Goal: Task Accomplishment & Management: Manage account settings

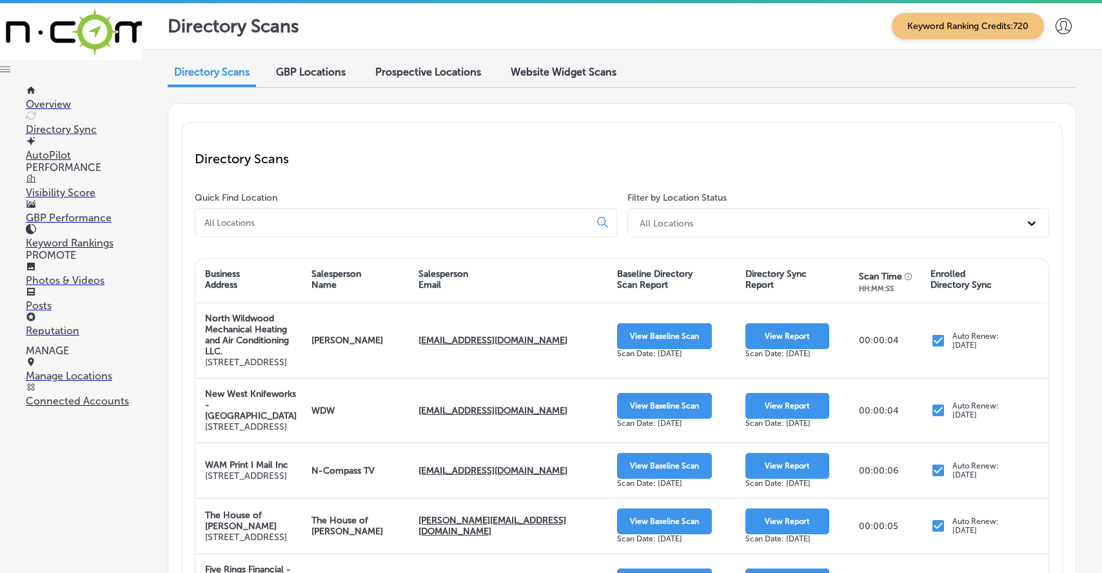
click at [1070, 23] on icon at bounding box center [1064, 26] width 16 height 16
click at [1033, 108] on p "Log Out" at bounding box center [1036, 105] width 39 height 15
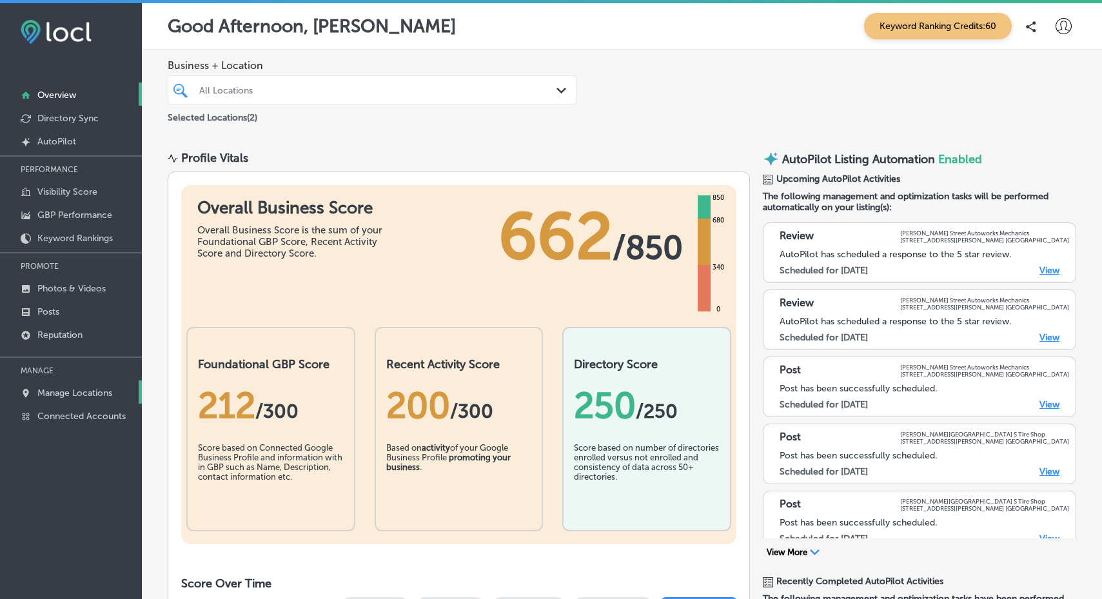
click at [77, 392] on p "Manage Locations" at bounding box center [74, 393] width 75 height 11
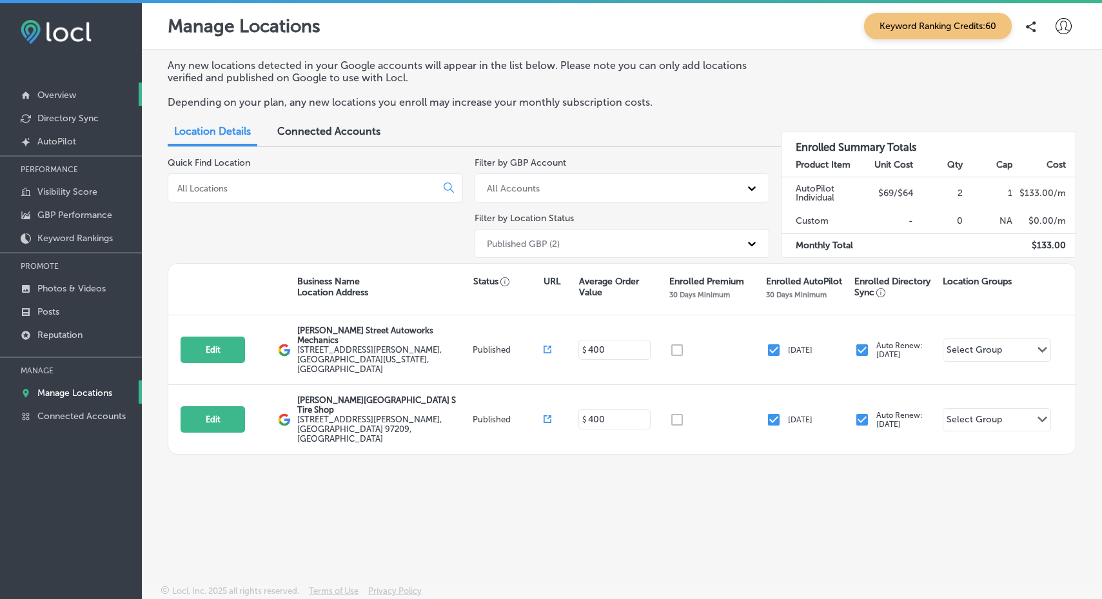
click at [62, 100] on p "Overview" at bounding box center [56, 95] width 39 height 11
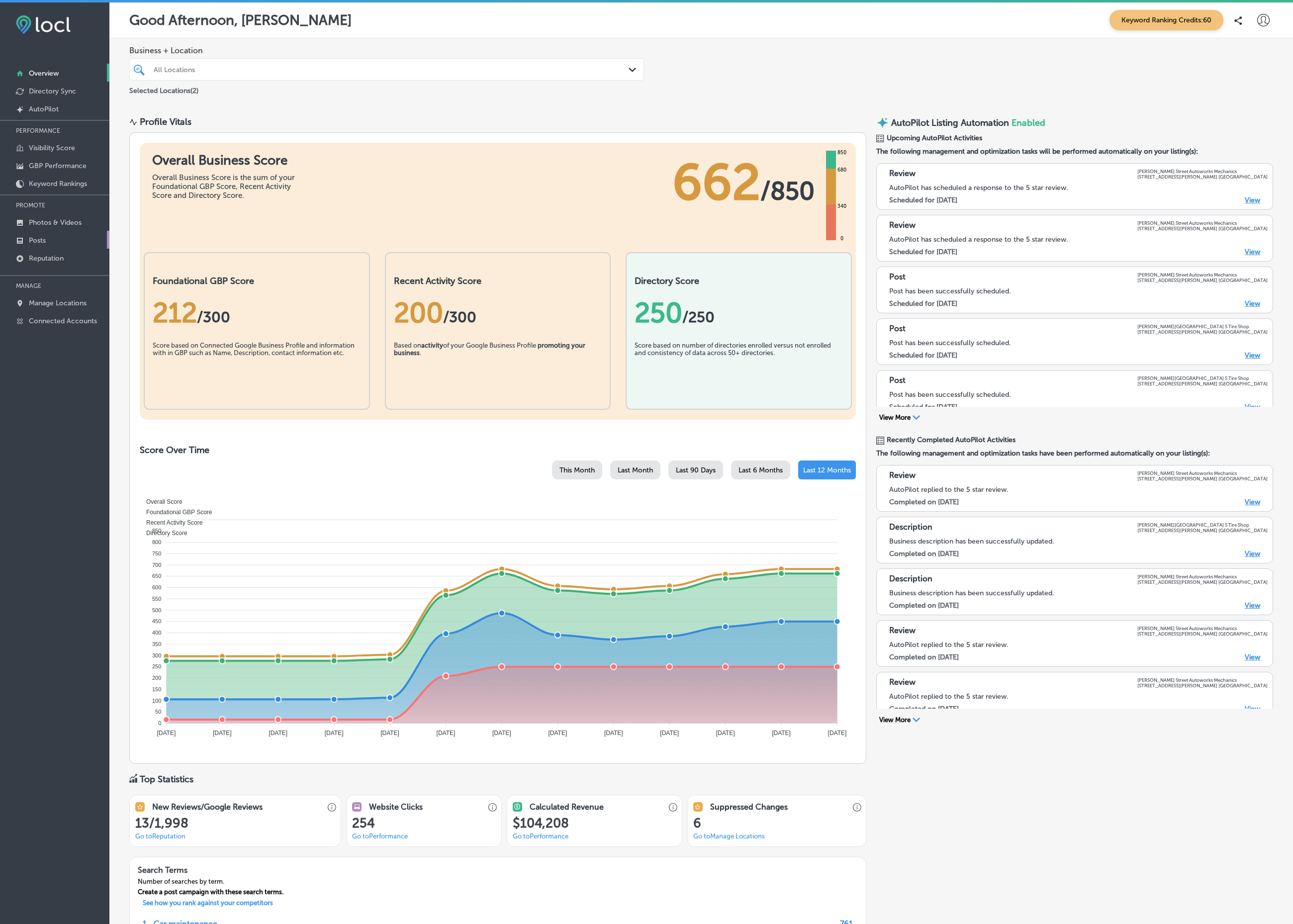
click at [49, 240] on link "Posts" at bounding box center [55, 239] width 109 height 18
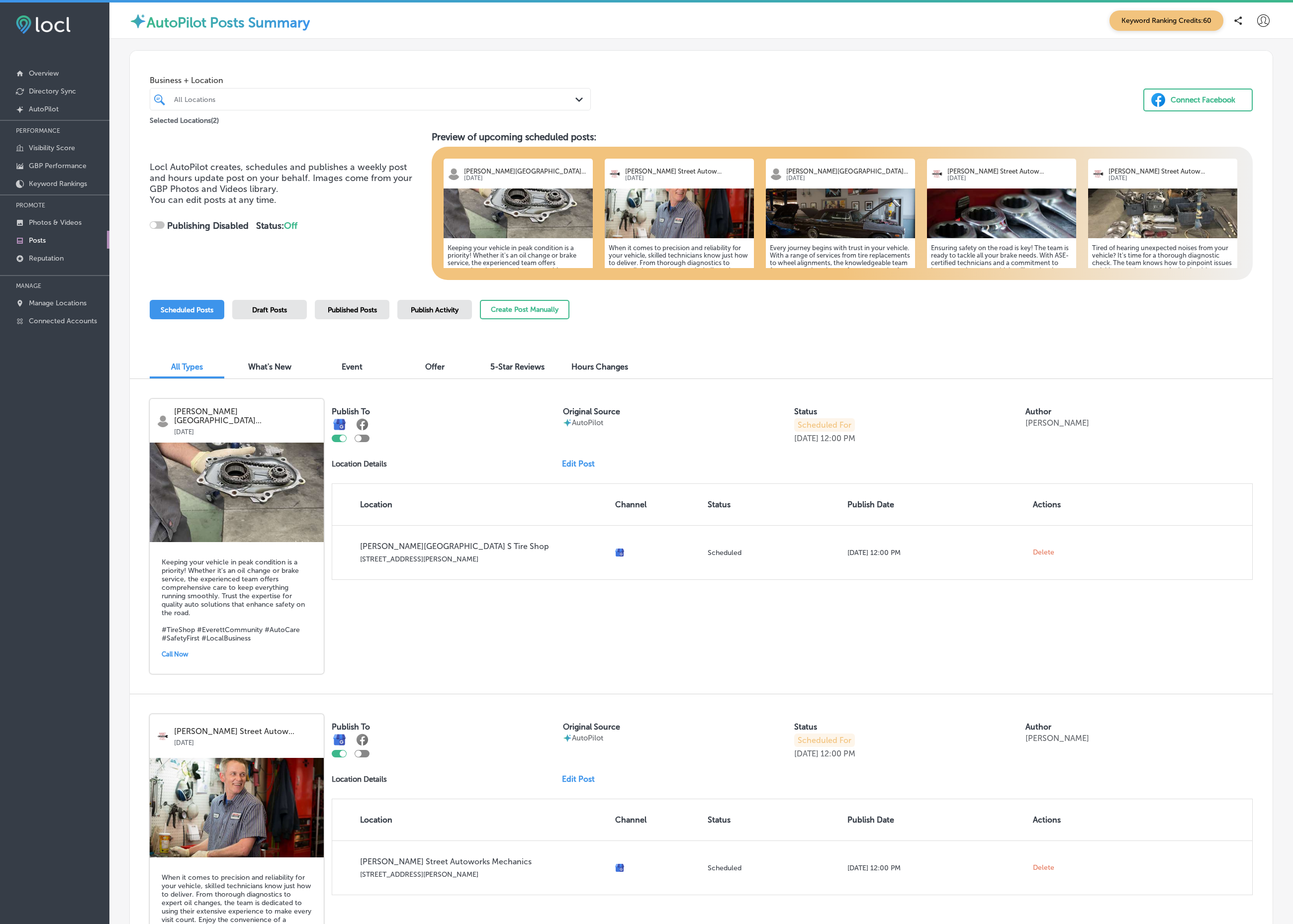
checkbox input "true"
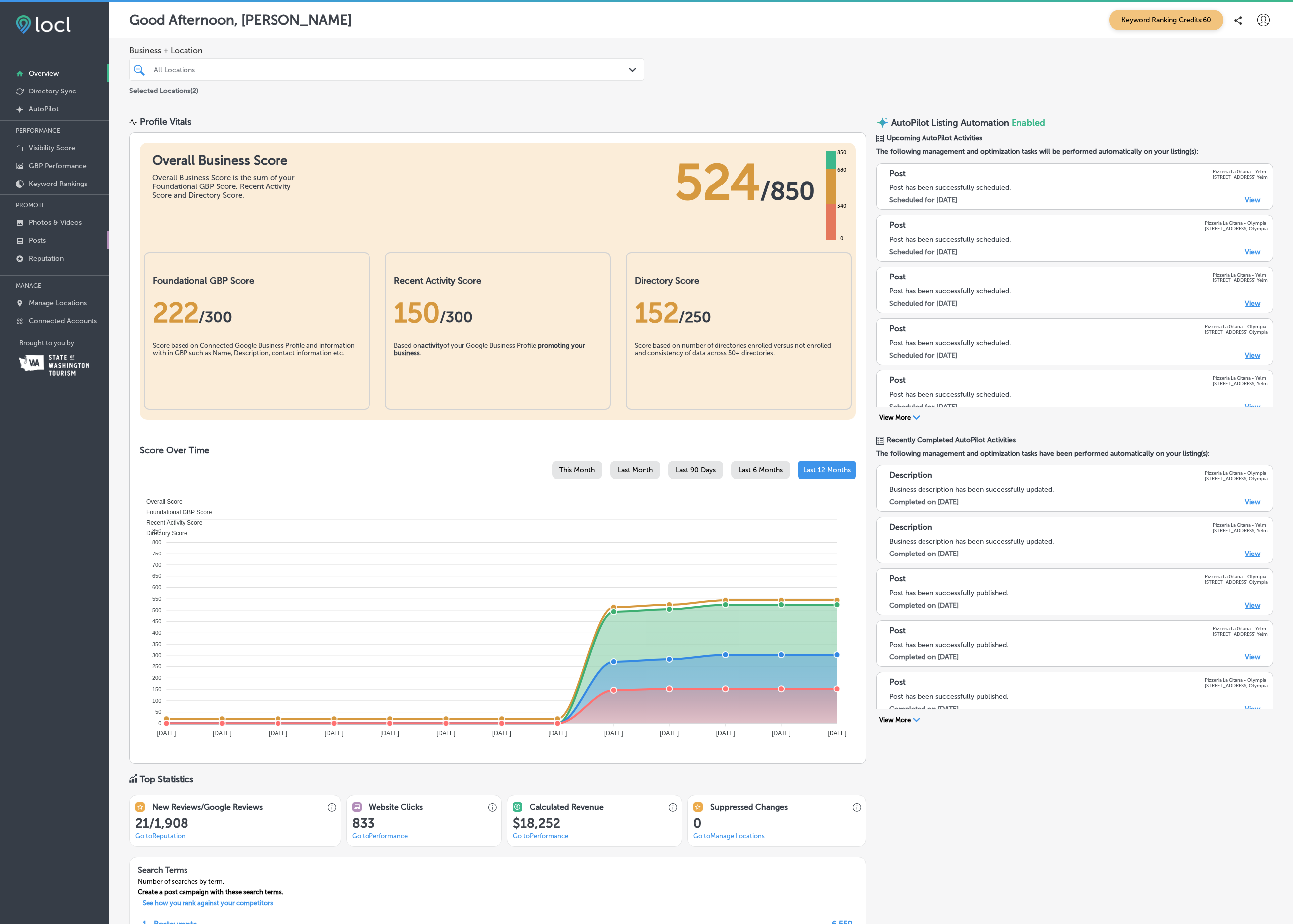
click at [55, 237] on link "Posts" at bounding box center [55, 239] width 109 height 18
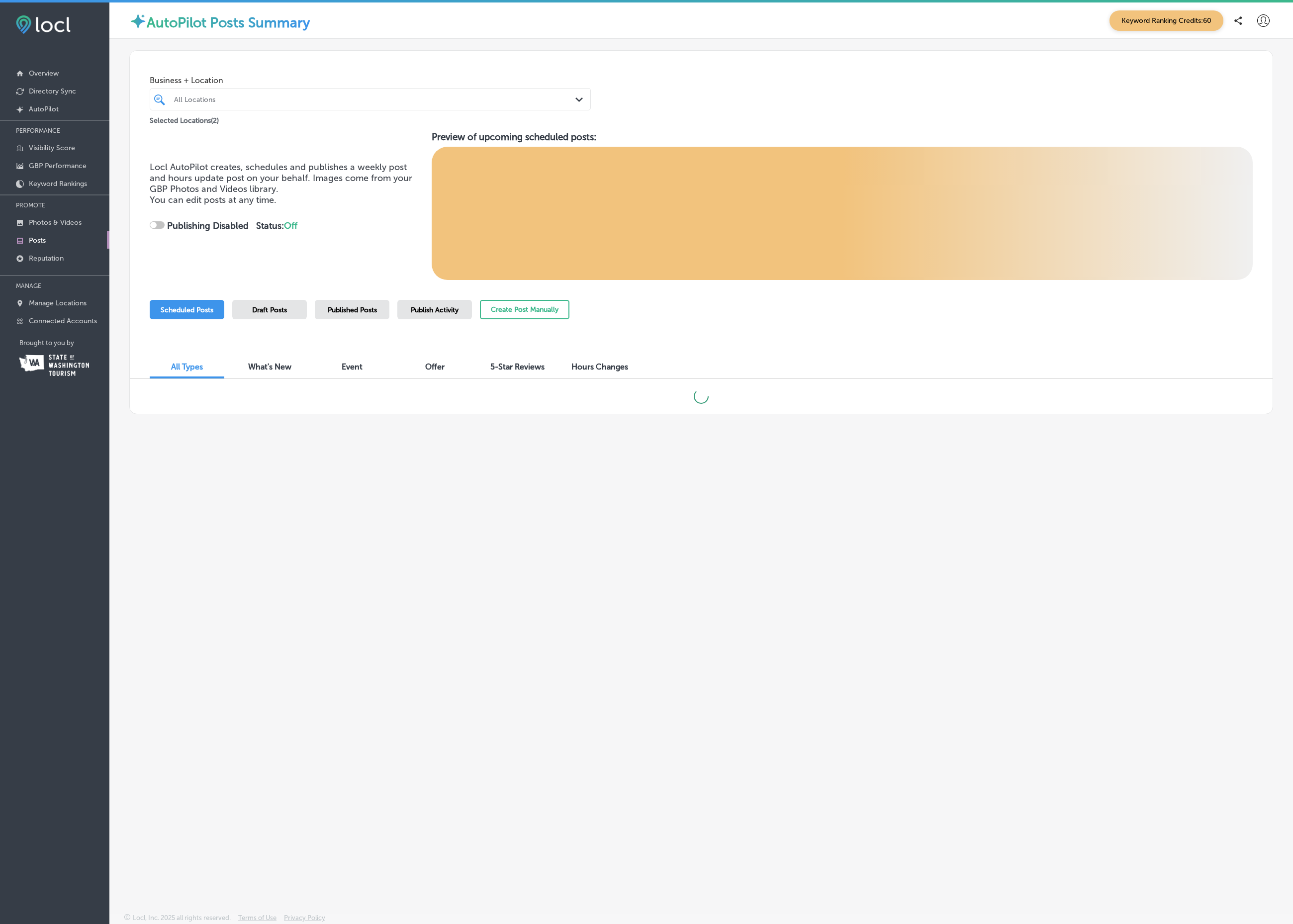
checkbox input "true"
